Goal: Information Seeking & Learning: Learn about a topic

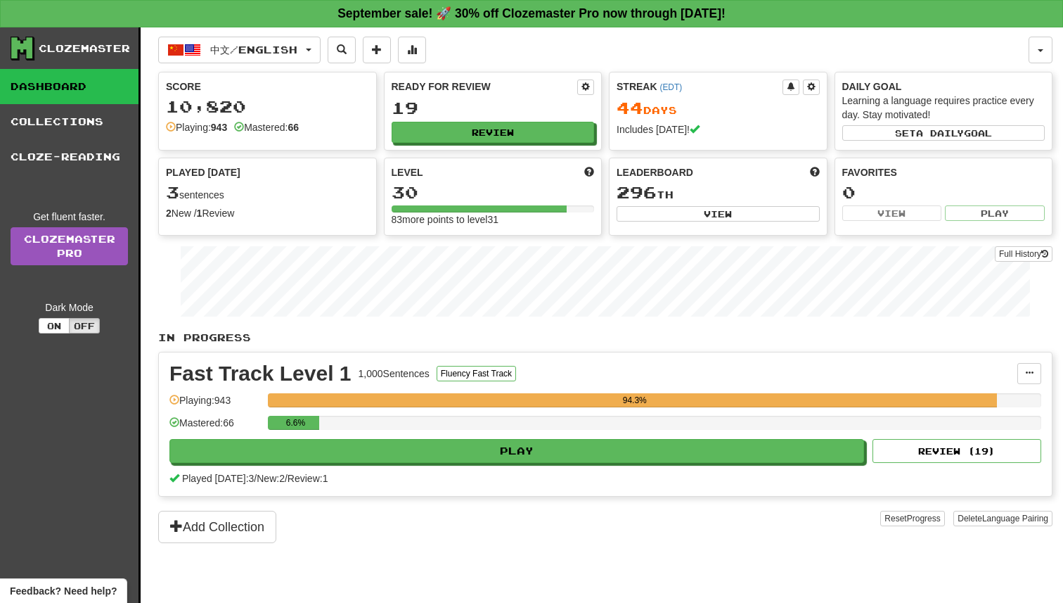
click at [287, 70] on div "中文 / English Bahasa Indonesia / English Streak: 52 Review: 18 Points [DATE]: 8 …" at bounding box center [605, 332] width 895 height 610
click at [288, 66] on div "中文 / English Bahasa Indonesia / English Streak: 52 Review: 18 Points [DATE]: 8 …" at bounding box center [605, 332] width 895 height 610
click at [293, 57] on button "中文 / English" at bounding box center [239, 50] width 162 height 27
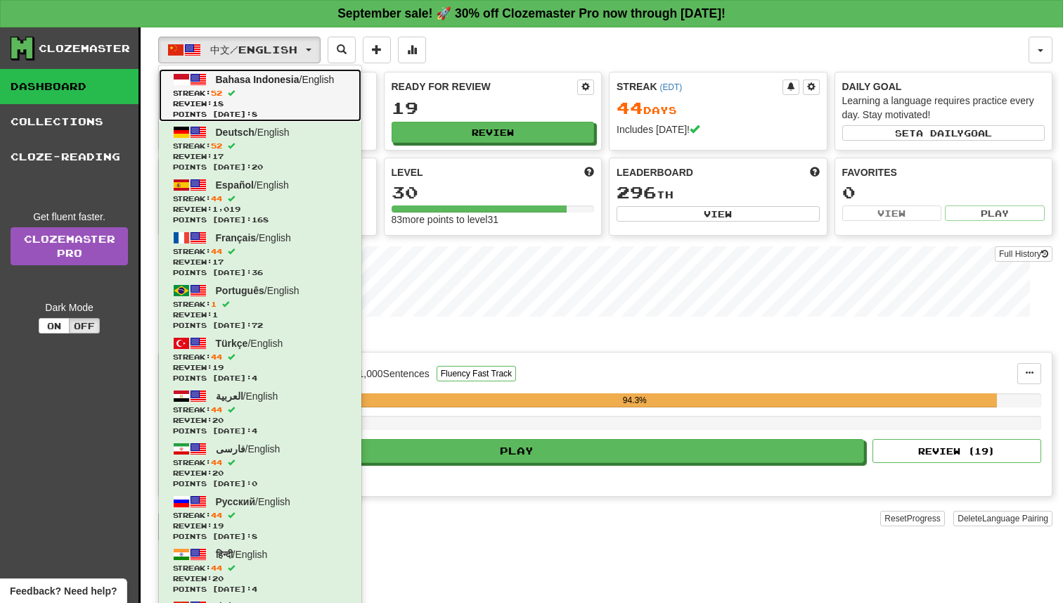
click at [303, 81] on span "Bahasa Indonesia / English" at bounding box center [275, 79] width 119 height 11
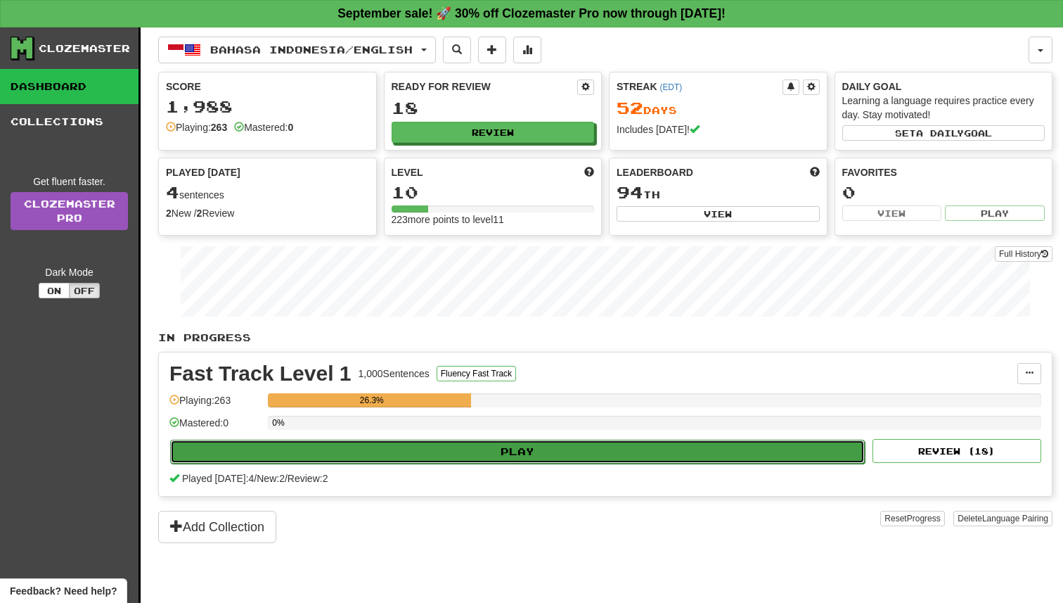
click at [469, 444] on button "Play" at bounding box center [517, 452] width 695 height 24
select select "**"
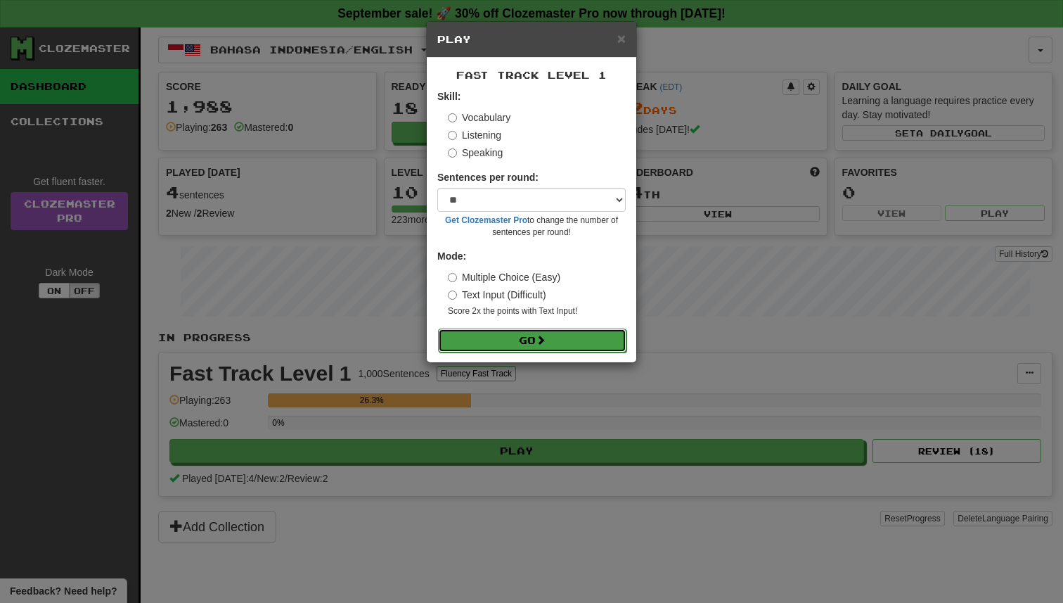
click at [488, 343] on button "Go" at bounding box center [532, 340] width 188 height 24
